Goal: Book appointment/travel/reservation

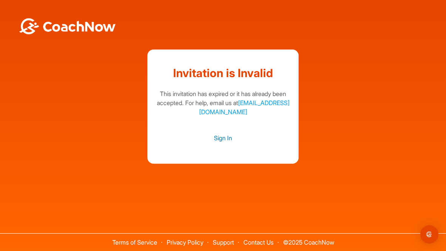
click at [221, 135] on link "Sign In" at bounding box center [223, 138] width 136 height 10
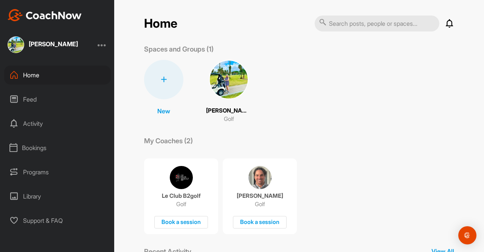
click at [32, 121] on div "Activity" at bounding box center [57, 123] width 107 height 19
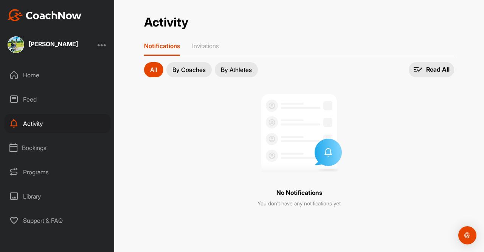
click at [45, 145] on div "Bookings" at bounding box center [57, 147] width 107 height 19
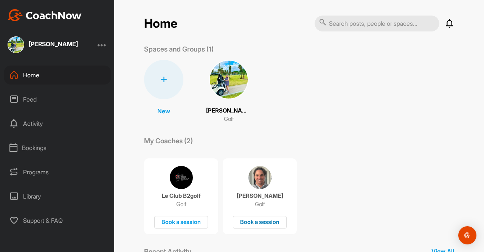
click at [257, 220] on div "Book a session" at bounding box center [260, 222] width 54 height 12
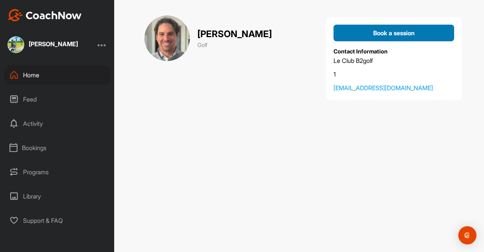
click at [387, 31] on span "Book a session" at bounding box center [394, 33] width 42 height 8
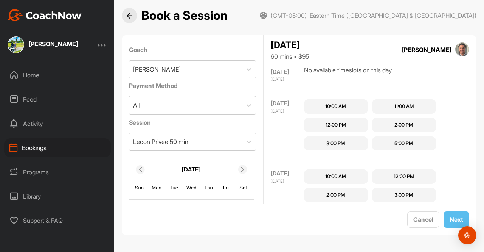
scroll to position [152, 0]
